Goal: Task Accomplishment & Management: Use online tool/utility

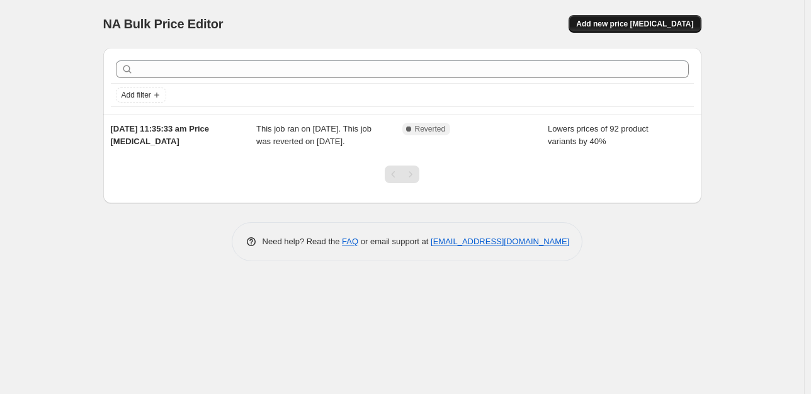
click at [635, 25] on span "Add new price change job" at bounding box center [634, 24] width 117 height 10
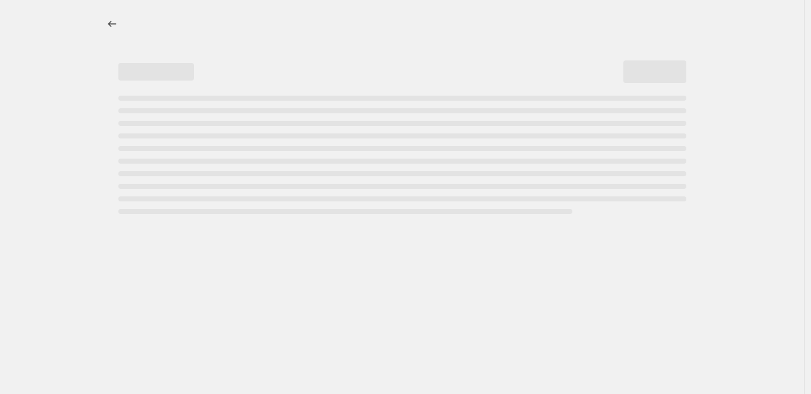
select select "percentage"
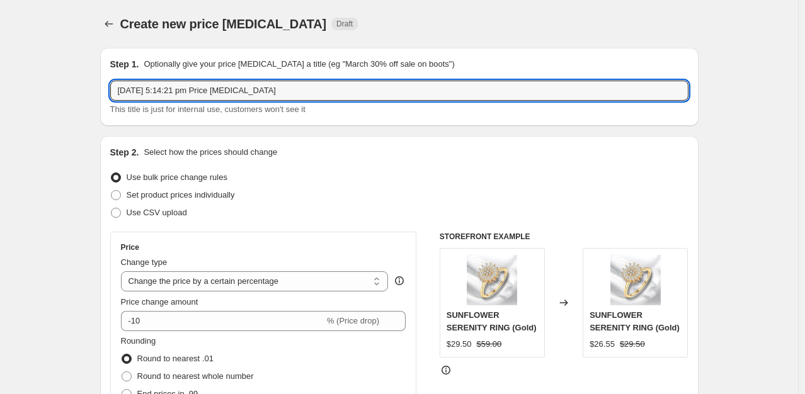
drag, startPoint x: 297, startPoint y: 94, endPoint x: 33, endPoint y: 94, distance: 264.5
type input "LUX30"
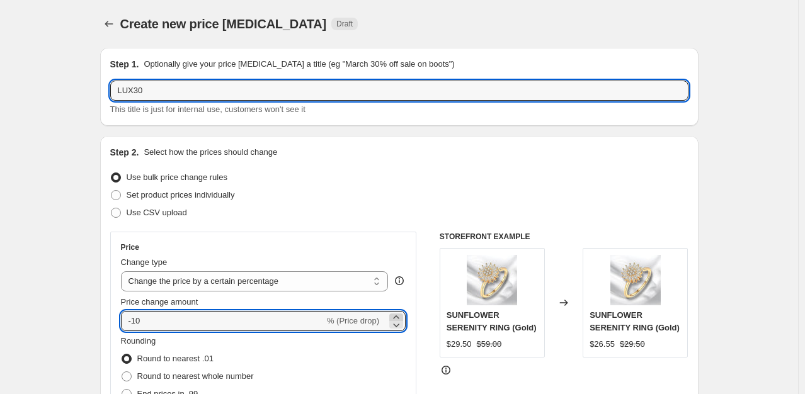
click at [397, 314] on icon at bounding box center [396, 317] width 13 height 13
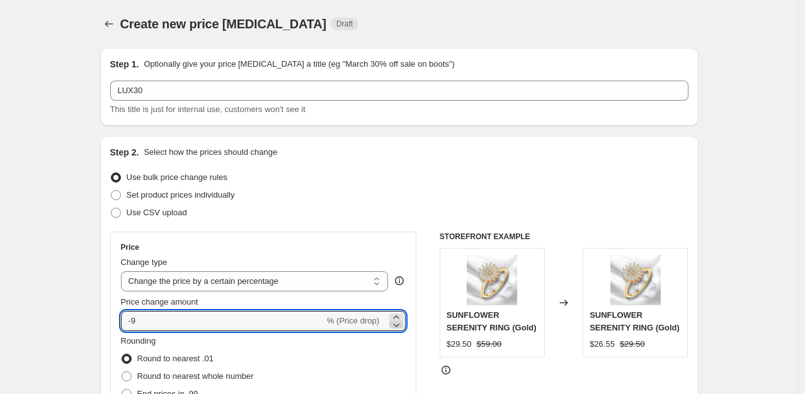
click at [399, 325] on icon at bounding box center [396, 325] width 13 height 13
drag, startPoint x: 178, startPoint y: 318, endPoint x: 84, endPoint y: 310, distance: 93.6
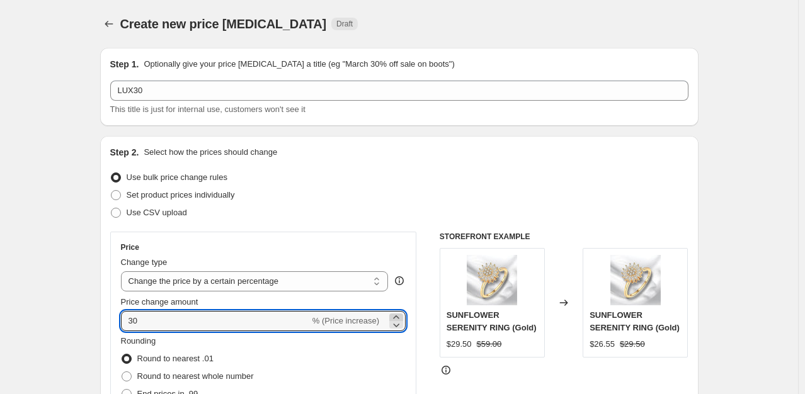
click at [397, 316] on icon at bounding box center [396, 317] width 13 height 13
click at [399, 324] on icon at bounding box center [396, 325] width 13 height 13
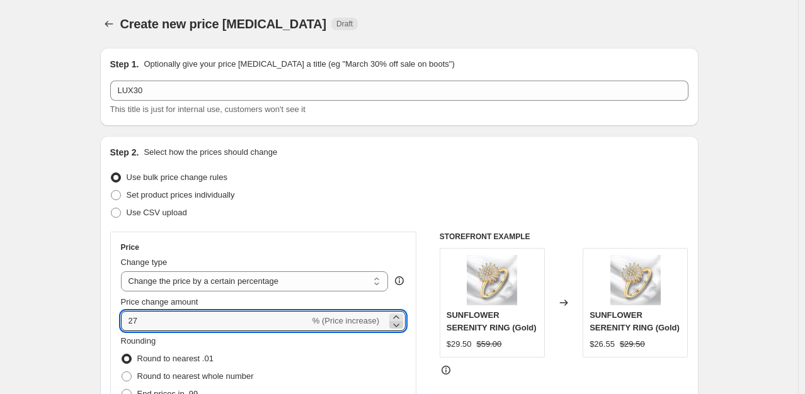
click at [399, 324] on icon at bounding box center [396, 325] width 13 height 13
type input "2"
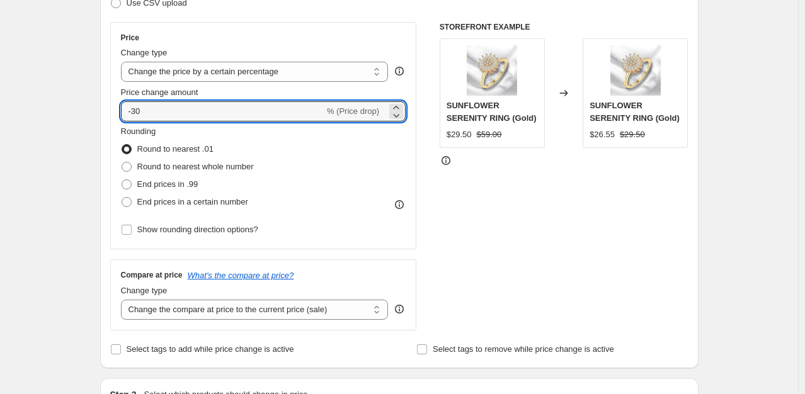
scroll to position [218, 0]
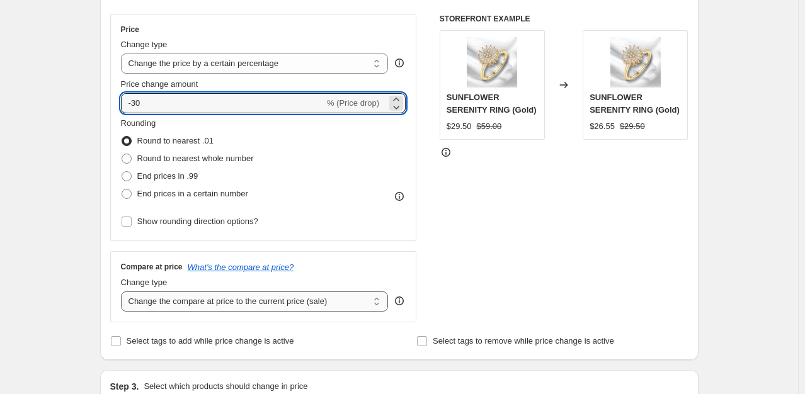
type input "-30"
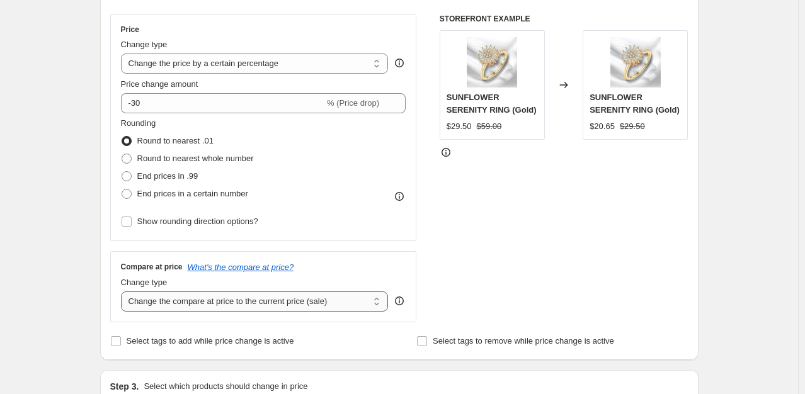
click at [374, 309] on select "Change the compare at price to the current price (sale) Change the compare at p…" at bounding box center [255, 302] width 268 height 20
click at [377, 339] on div "Select tags to add while price change is active" at bounding box center [245, 342] width 271 height 18
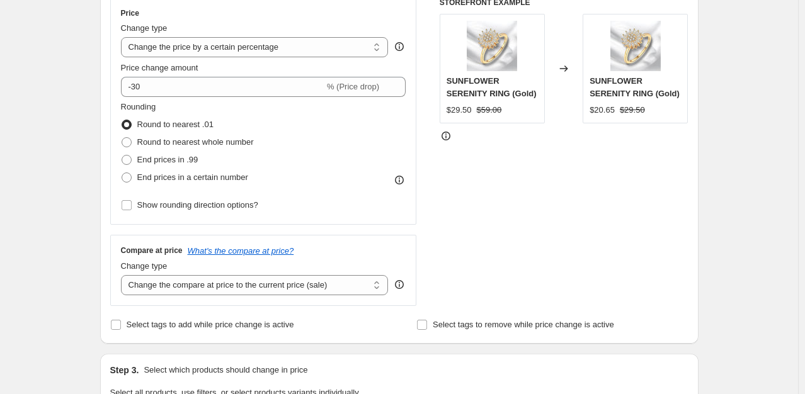
scroll to position [243, 0]
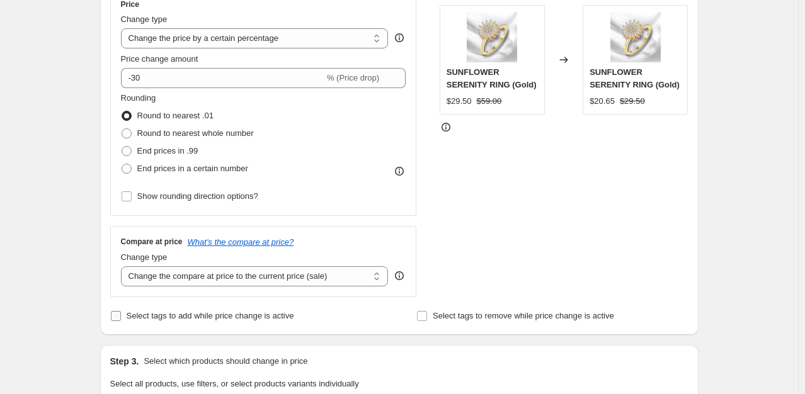
click at [180, 319] on span "Select tags to add while price change is active" at bounding box center [211, 315] width 168 height 9
click at [121, 319] on input "Select tags to add while price change is active" at bounding box center [116, 316] width 10 height 10
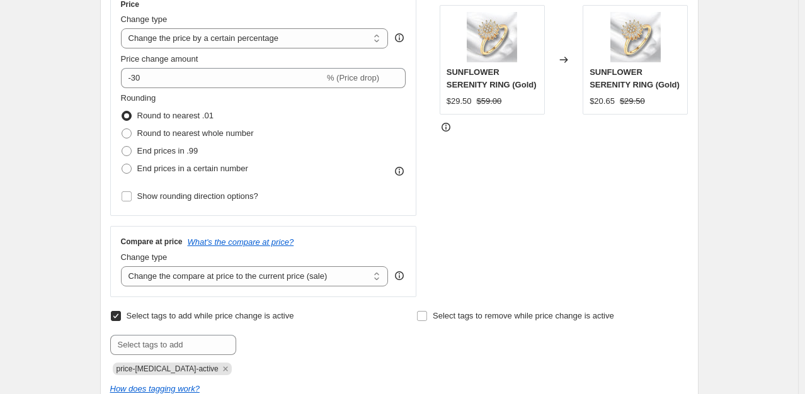
click at [180, 319] on span "Select tags to add while price change is active" at bounding box center [211, 315] width 168 height 9
click at [121, 319] on input "Select tags to add while price change is active" at bounding box center [116, 316] width 10 height 10
checkbox input "false"
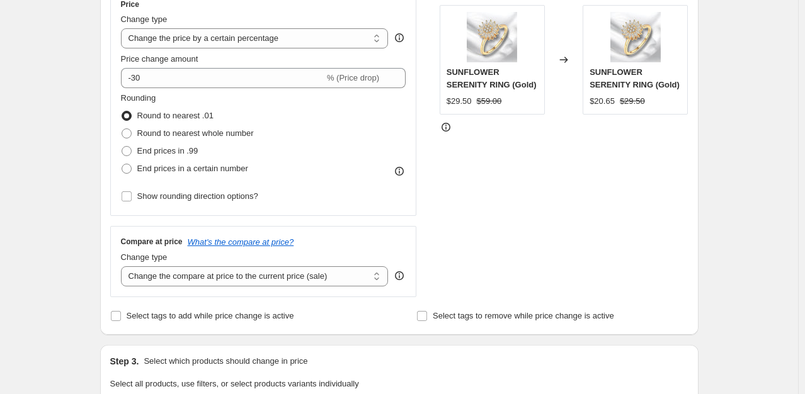
click at [799, 389] on main "Create new price change job. This page is ready Create new price change job Dra…" at bounding box center [399, 386] width 799 height 1259
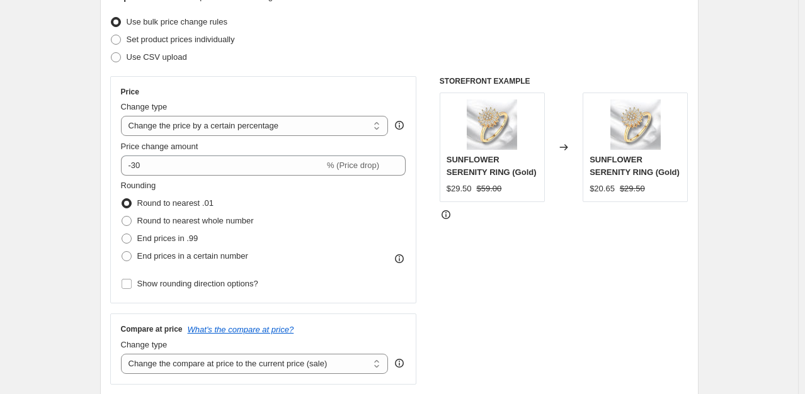
scroll to position [137, 0]
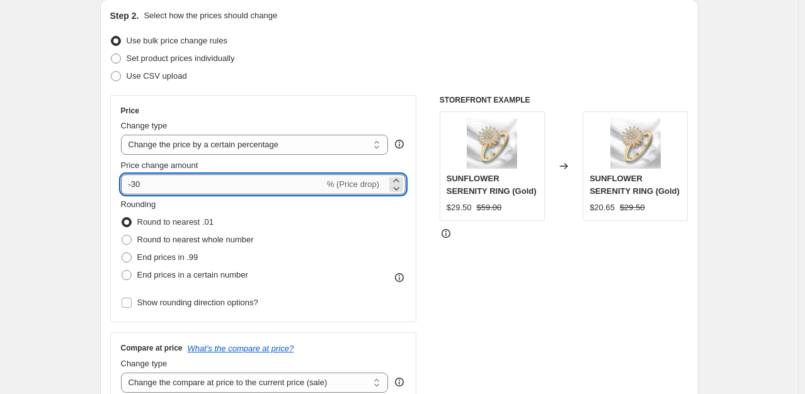
click at [210, 191] on input "-30" at bounding box center [222, 184] width 203 height 20
type input "-3"
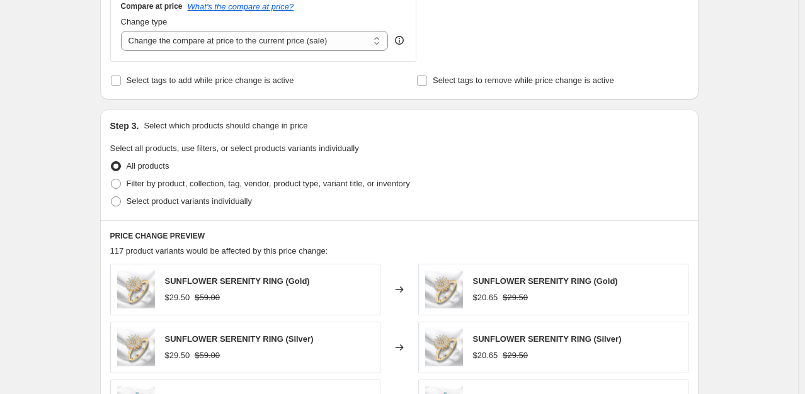
scroll to position [481, 0]
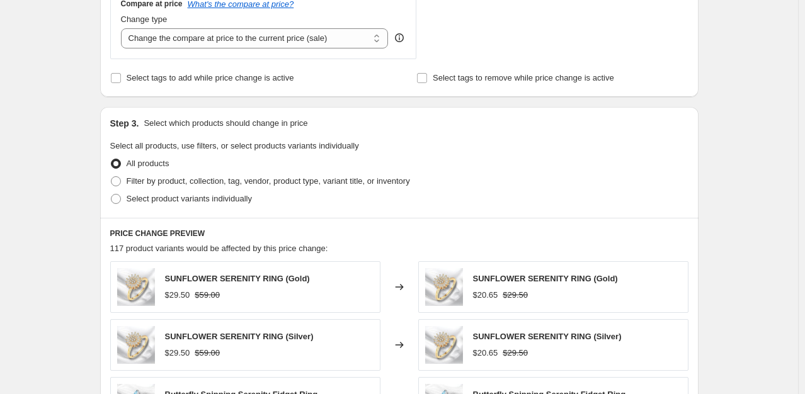
type input "-20"
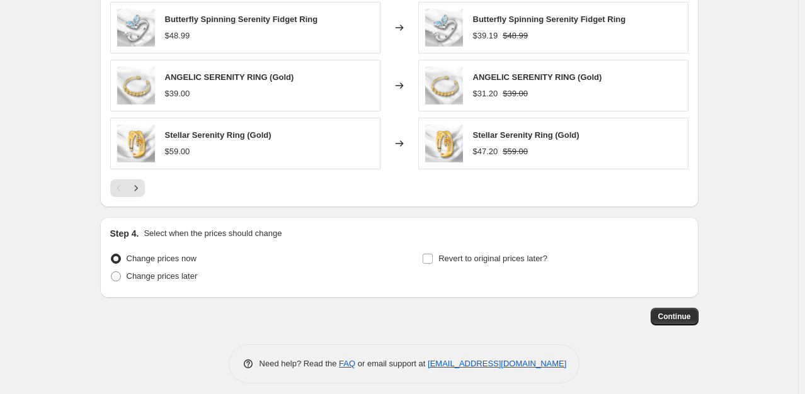
scroll to position [864, 0]
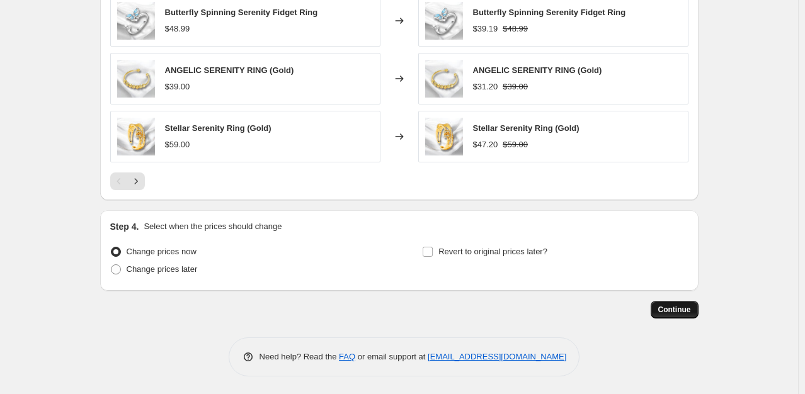
click at [673, 304] on button "Continue" at bounding box center [675, 310] width 48 height 18
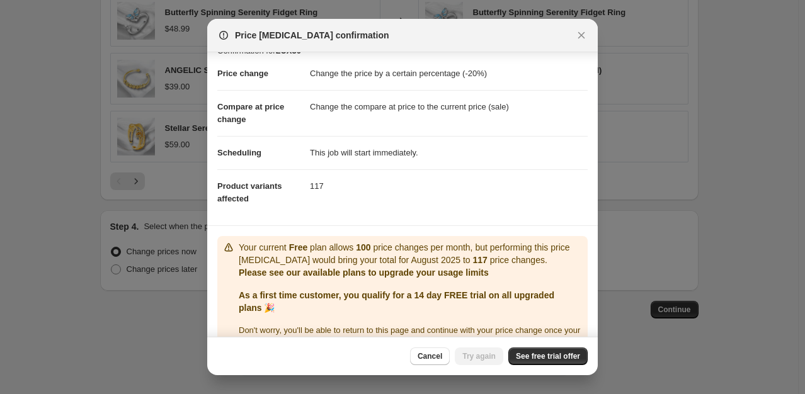
scroll to position [0, 0]
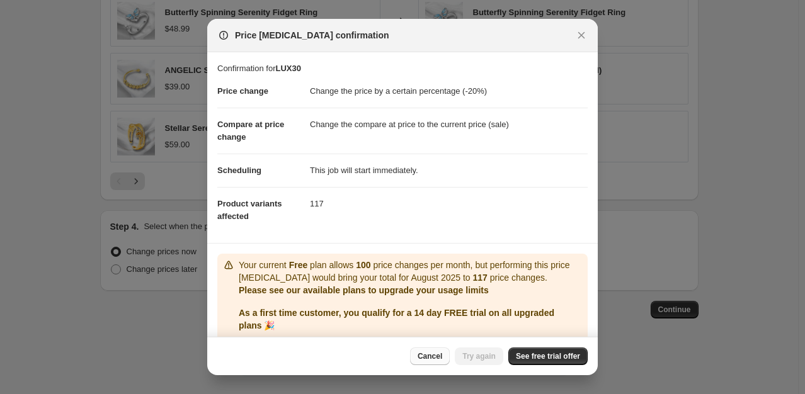
click at [426, 360] on span "Cancel" at bounding box center [430, 356] width 25 height 10
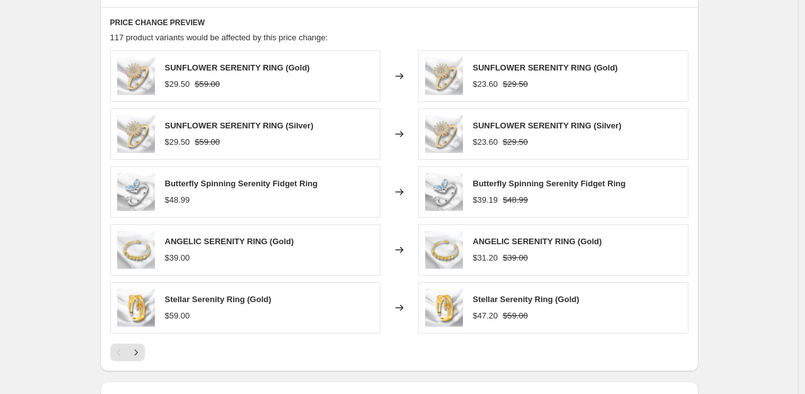
scroll to position [499, 0]
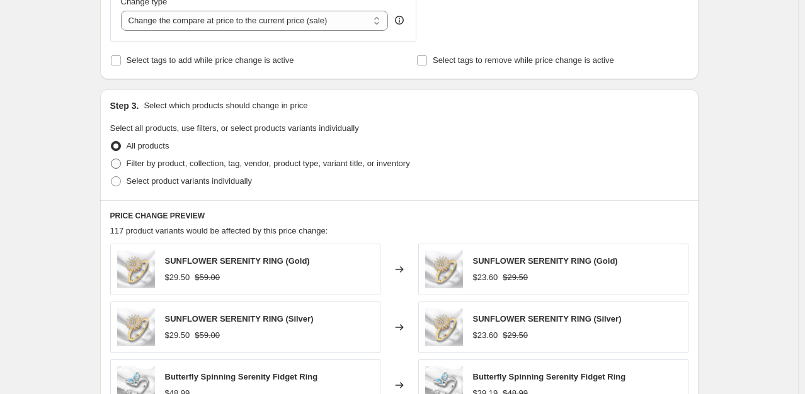
click at [340, 163] on span "Filter by product, collection, tag, vendor, product type, variant title, or inv…" at bounding box center [268, 163] width 283 height 9
click at [111, 159] on input "Filter by product, collection, tag, vendor, product type, variant title, or inv…" at bounding box center [111, 159] width 1 height 1
radio input "true"
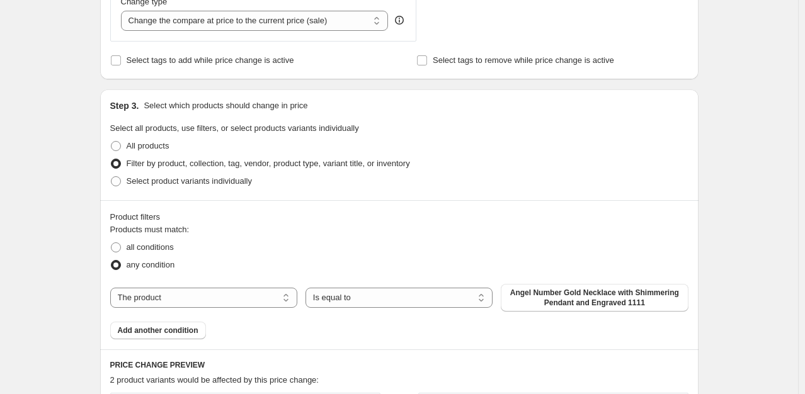
click at [266, 332] on div "Products must match: all conditions any condition The product The product's col…" at bounding box center [399, 282] width 578 height 116
click at [141, 180] on span "Select product variants individually" at bounding box center [189, 180] width 125 height 9
click at [111, 177] on input "Select product variants individually" at bounding box center [111, 176] width 1 height 1
radio input "true"
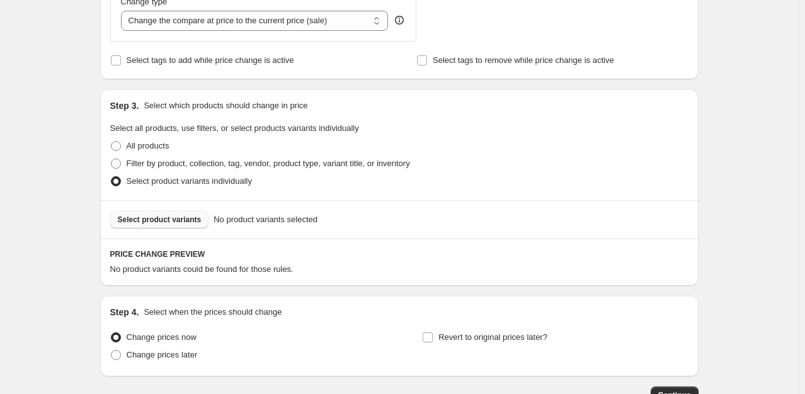
click at [174, 221] on span "Select product variants" at bounding box center [160, 220] width 84 height 10
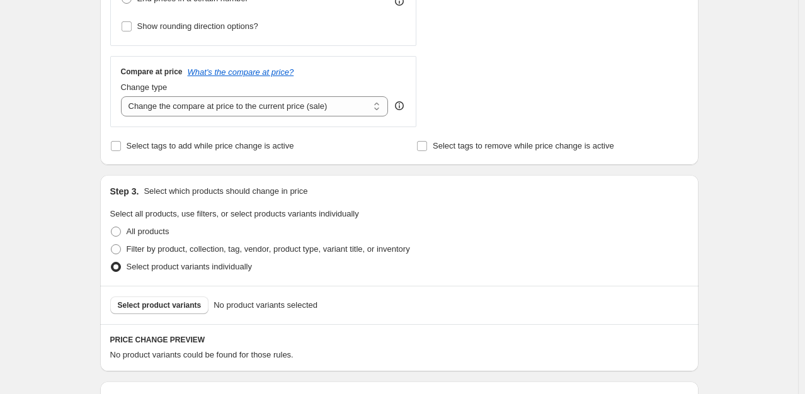
scroll to position [445, 0]
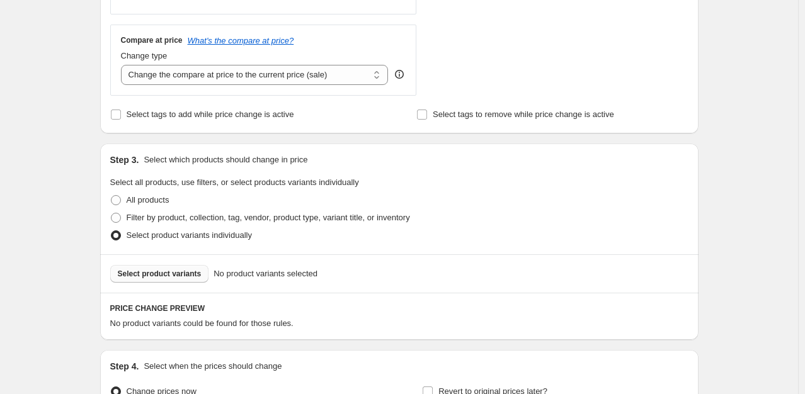
click at [168, 278] on span "Select product variants" at bounding box center [160, 274] width 84 height 10
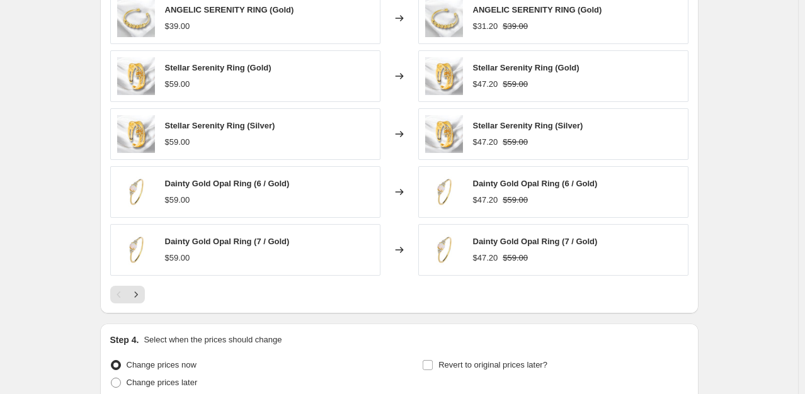
scroll to position [902, 0]
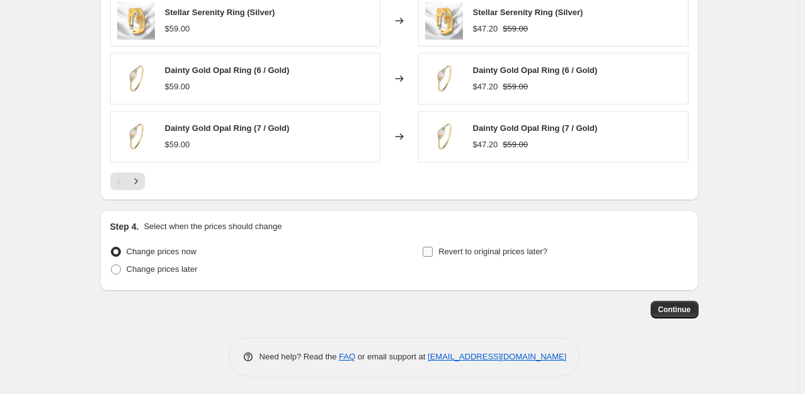
click at [443, 252] on span "Revert to original prices later?" at bounding box center [492, 251] width 109 height 9
click at [433, 252] on input "Revert to original prices later?" at bounding box center [428, 252] width 10 height 10
checkbox input "true"
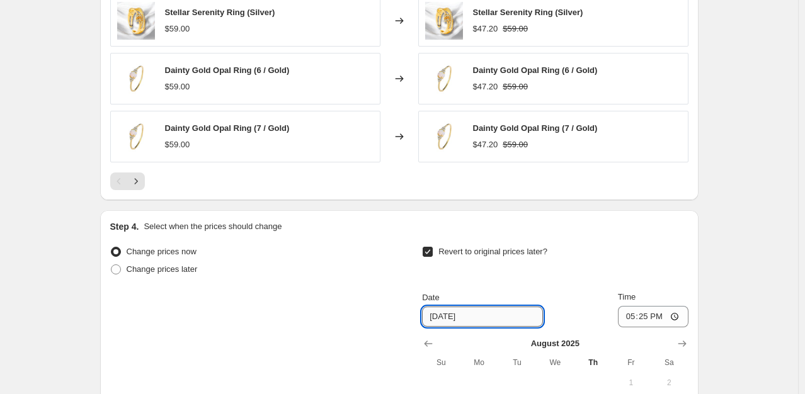
click at [494, 321] on input "8/21/2025" at bounding box center [482, 317] width 121 height 20
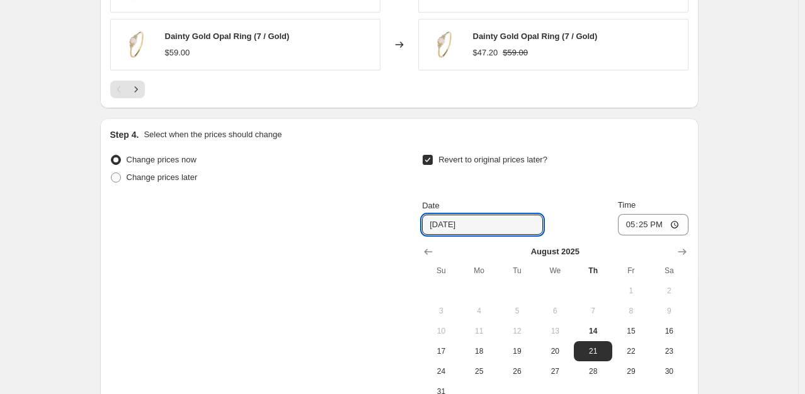
scroll to position [1003, 0]
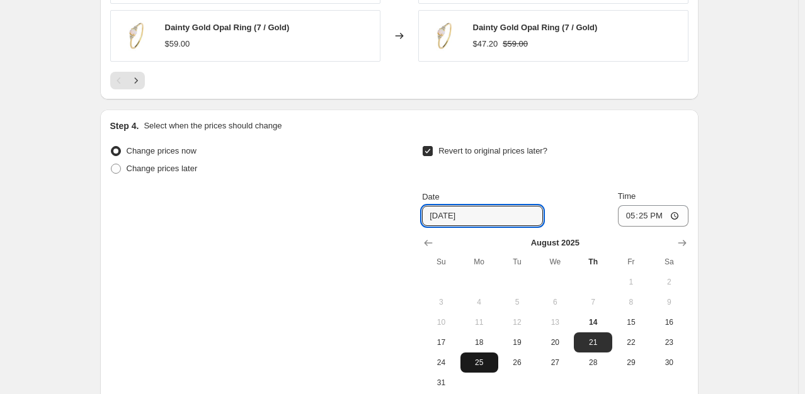
click at [481, 364] on span "25" at bounding box center [479, 363] width 28 height 10
type input "8/25/2025"
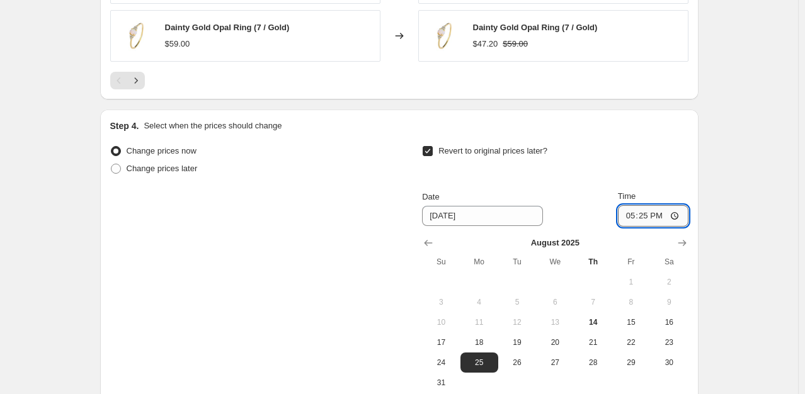
click at [679, 218] on input "17:25" at bounding box center [653, 215] width 71 height 21
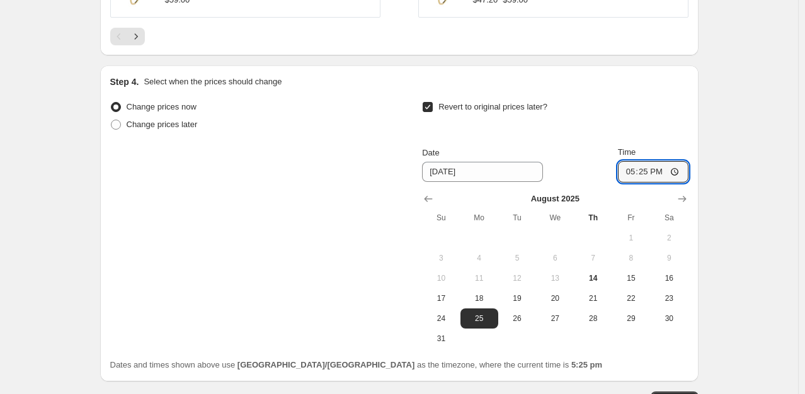
scroll to position [1049, 0]
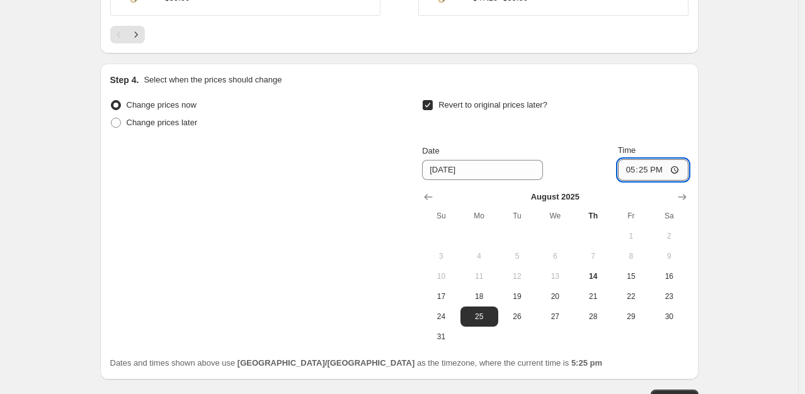
click at [673, 169] on input "17:25" at bounding box center [653, 169] width 71 height 21
type input "00:00"
click at [484, 300] on button "18" at bounding box center [479, 297] width 38 height 20
type input "8/18/2025"
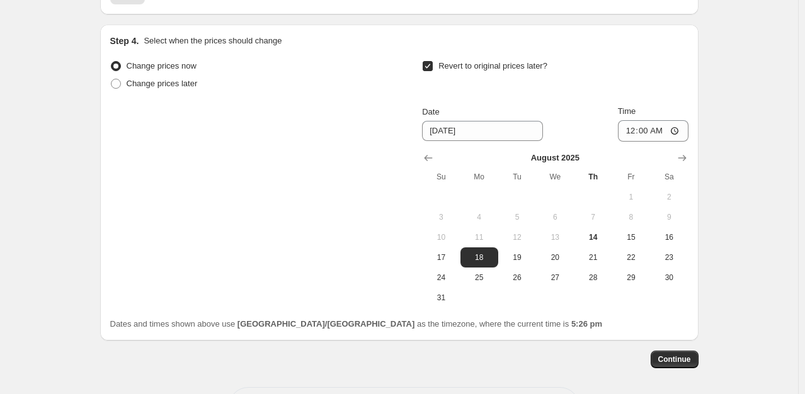
scroll to position [1099, 0]
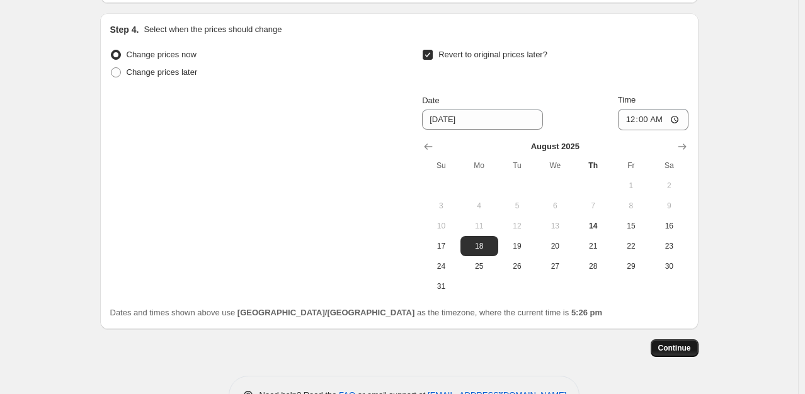
click at [670, 351] on button "Continue" at bounding box center [675, 348] width 48 height 18
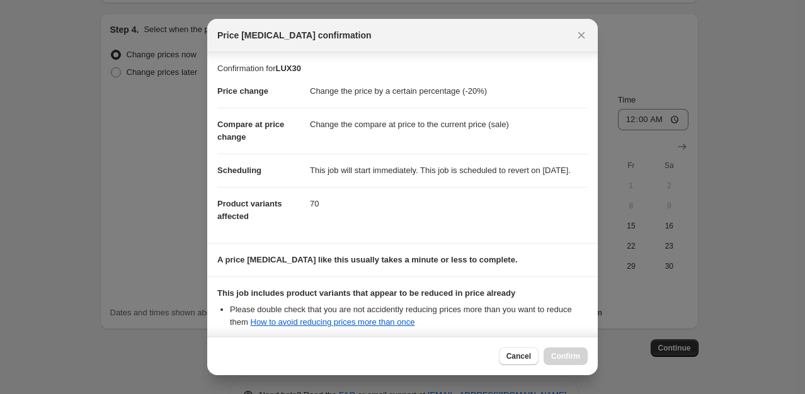
scroll to position [147, 0]
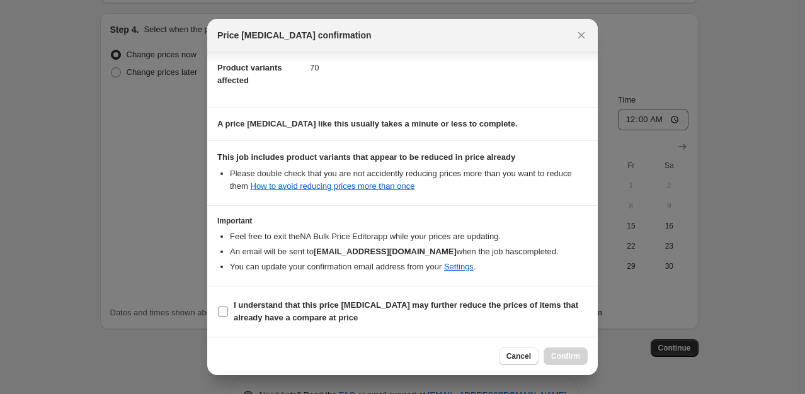
click at [262, 314] on b "I understand that this price change job may further reduce the prices of items …" at bounding box center [406, 311] width 345 height 22
click at [228, 314] on input "I understand that this price change job may further reduce the prices of items …" at bounding box center [223, 312] width 10 height 10
checkbox input "true"
click at [566, 359] on span "Confirm" at bounding box center [565, 356] width 29 height 10
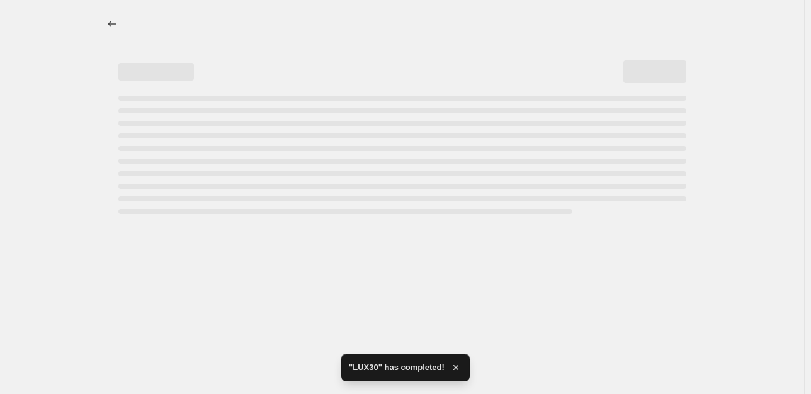
select select "percentage"
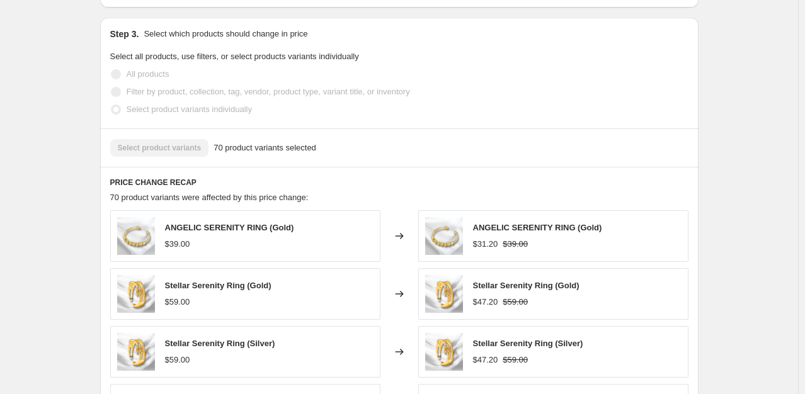
scroll to position [1035, 0]
